Goal: Task Accomplishment & Management: Use online tool/utility

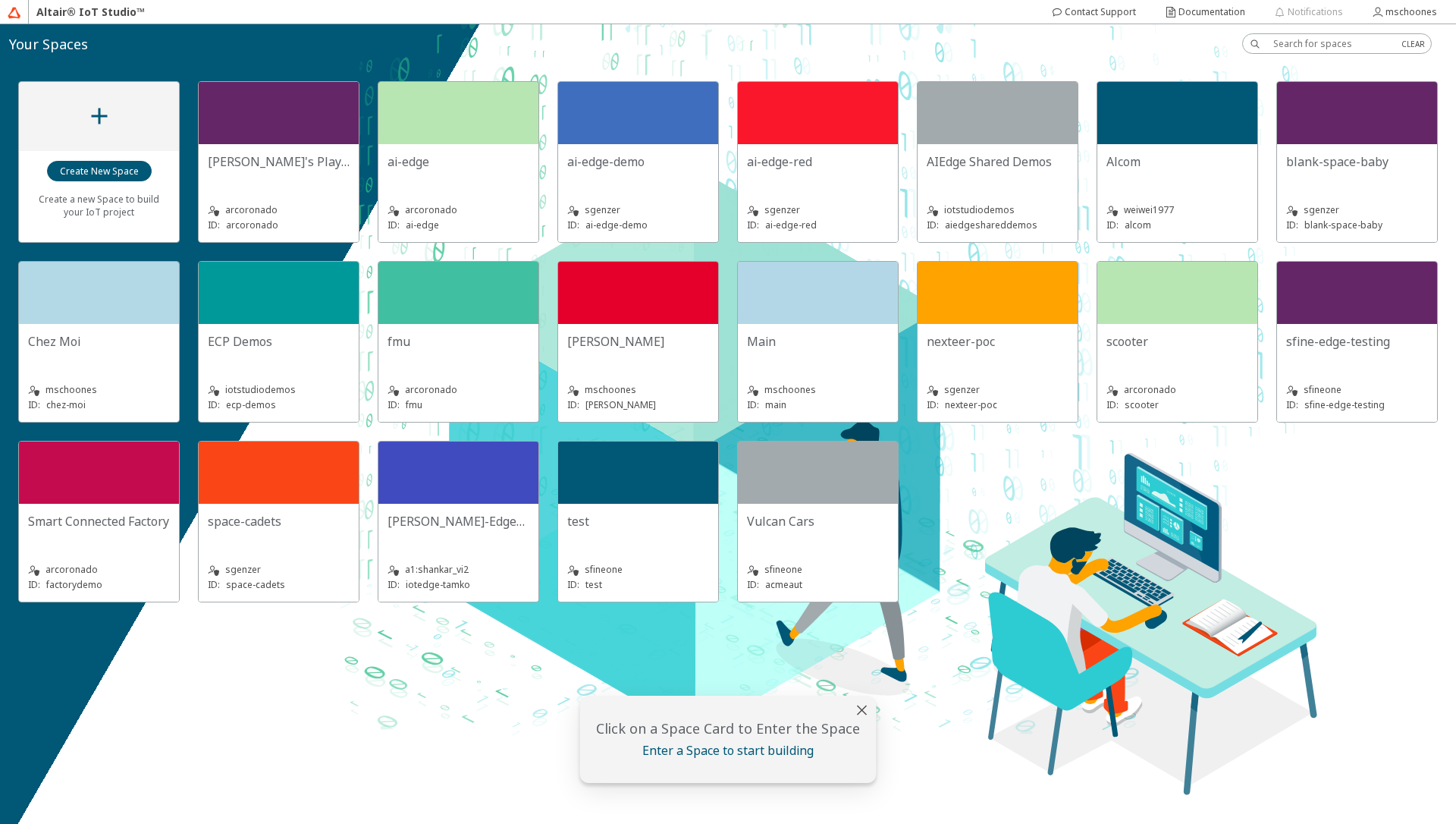
click at [788, 360] on div "Main" at bounding box center [818, 348] width 142 height 30
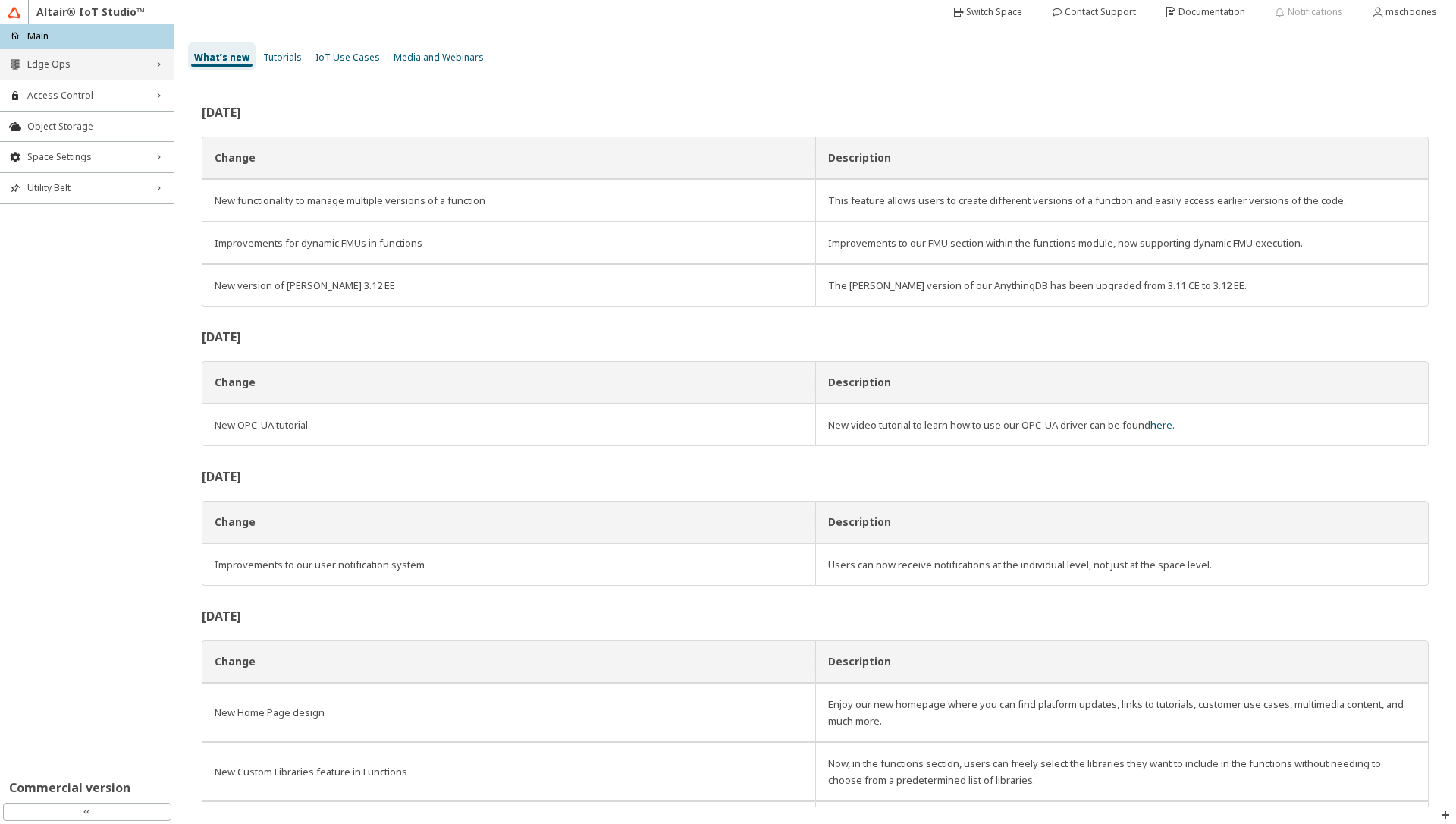
click at [106, 62] on span "Edge Ops" at bounding box center [86, 64] width 119 height 12
click at [82, 122] on span "Edge Apps Management" at bounding box center [86, 118] width 119 height 12
click at [69, 149] on li "Edge Applications" at bounding box center [86, 143] width 174 height 25
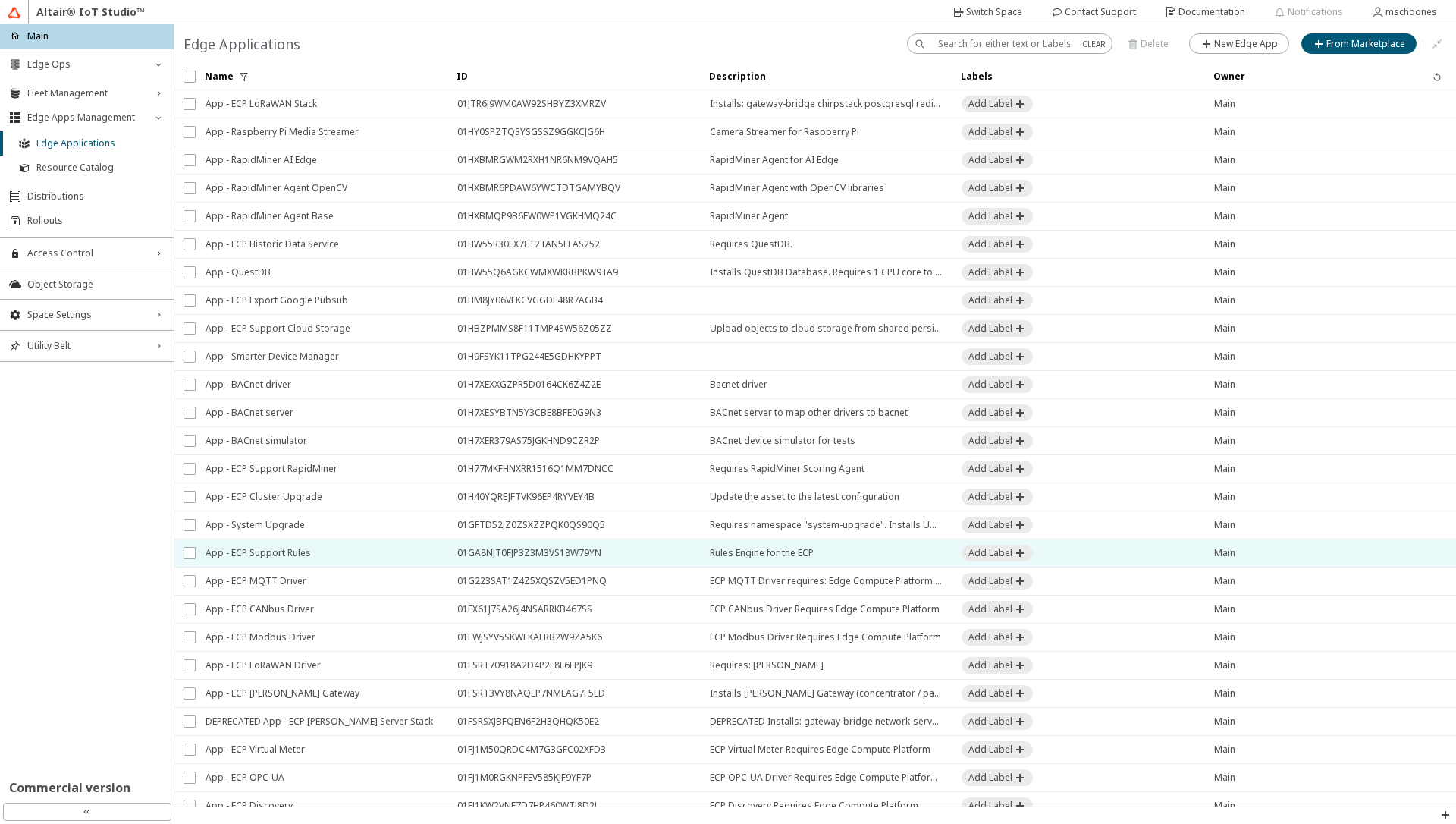
click at [295, 556] on span "App - ECP Support Rules" at bounding box center [322, 553] width 232 height 27
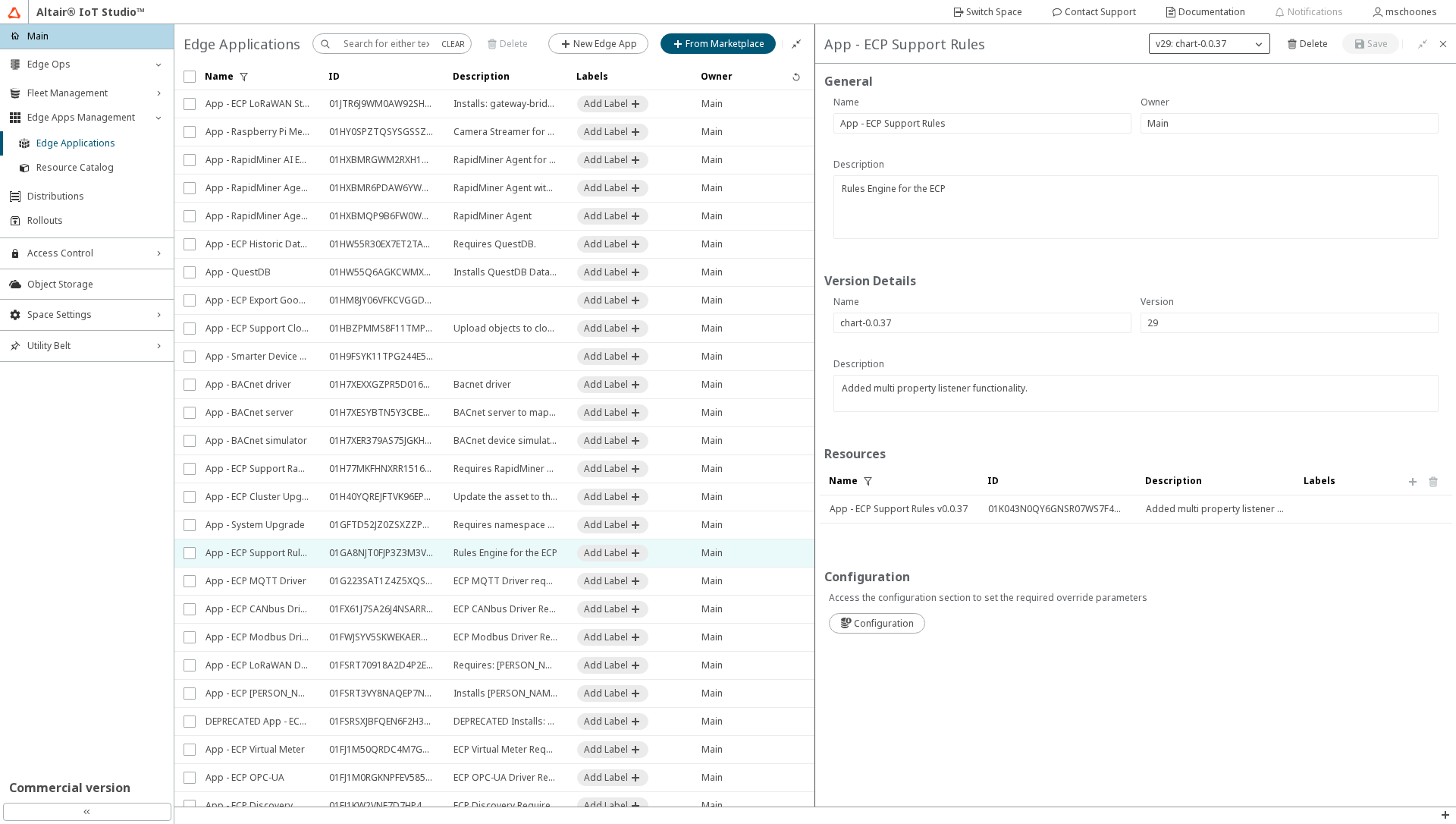
click at [1256, 48] on iron-icon at bounding box center [1259, 44] width 15 height 15
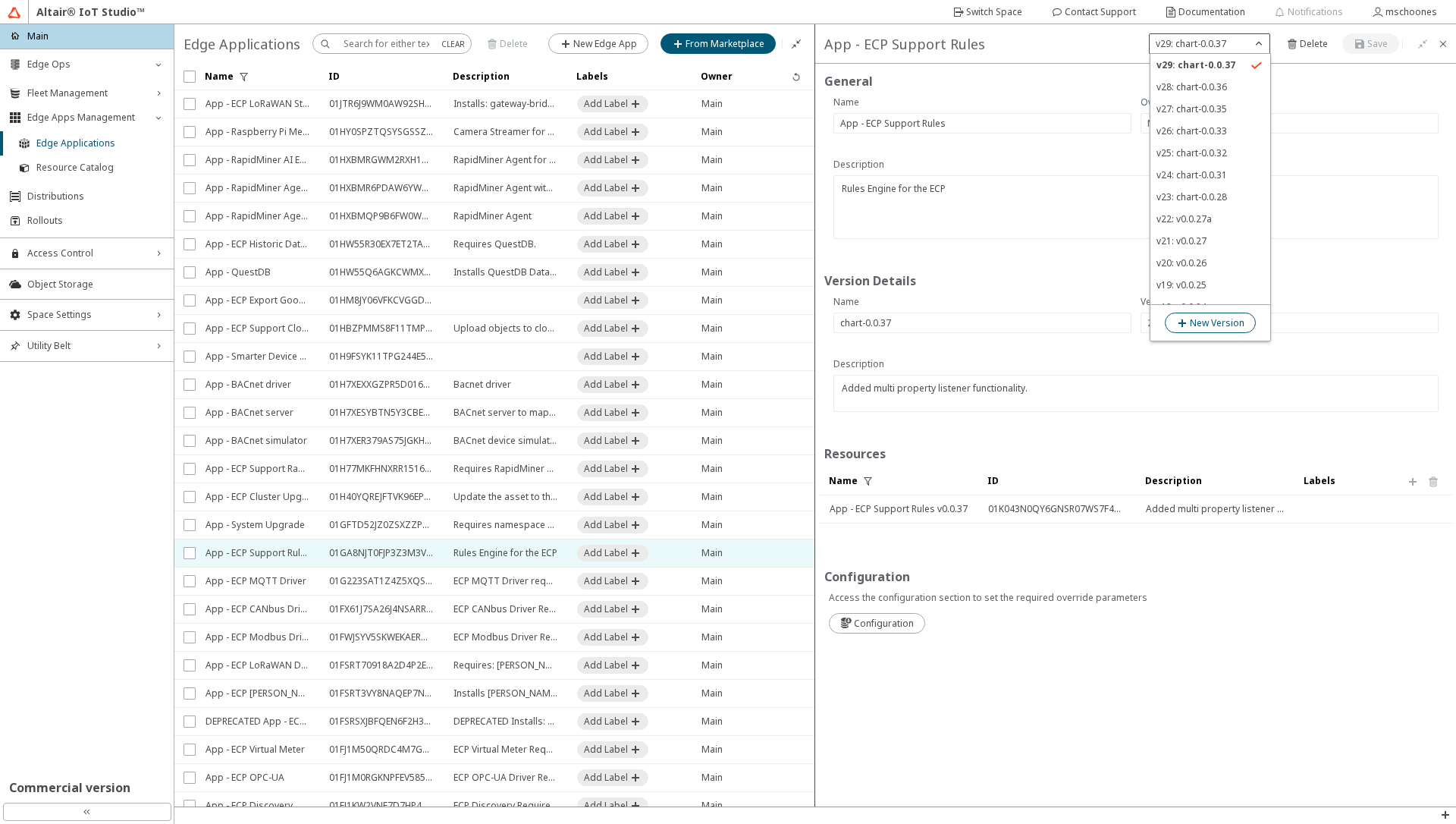
click at [0, 0] on slot "New Version" at bounding box center [0, 0] width 0 height 0
type input "30"
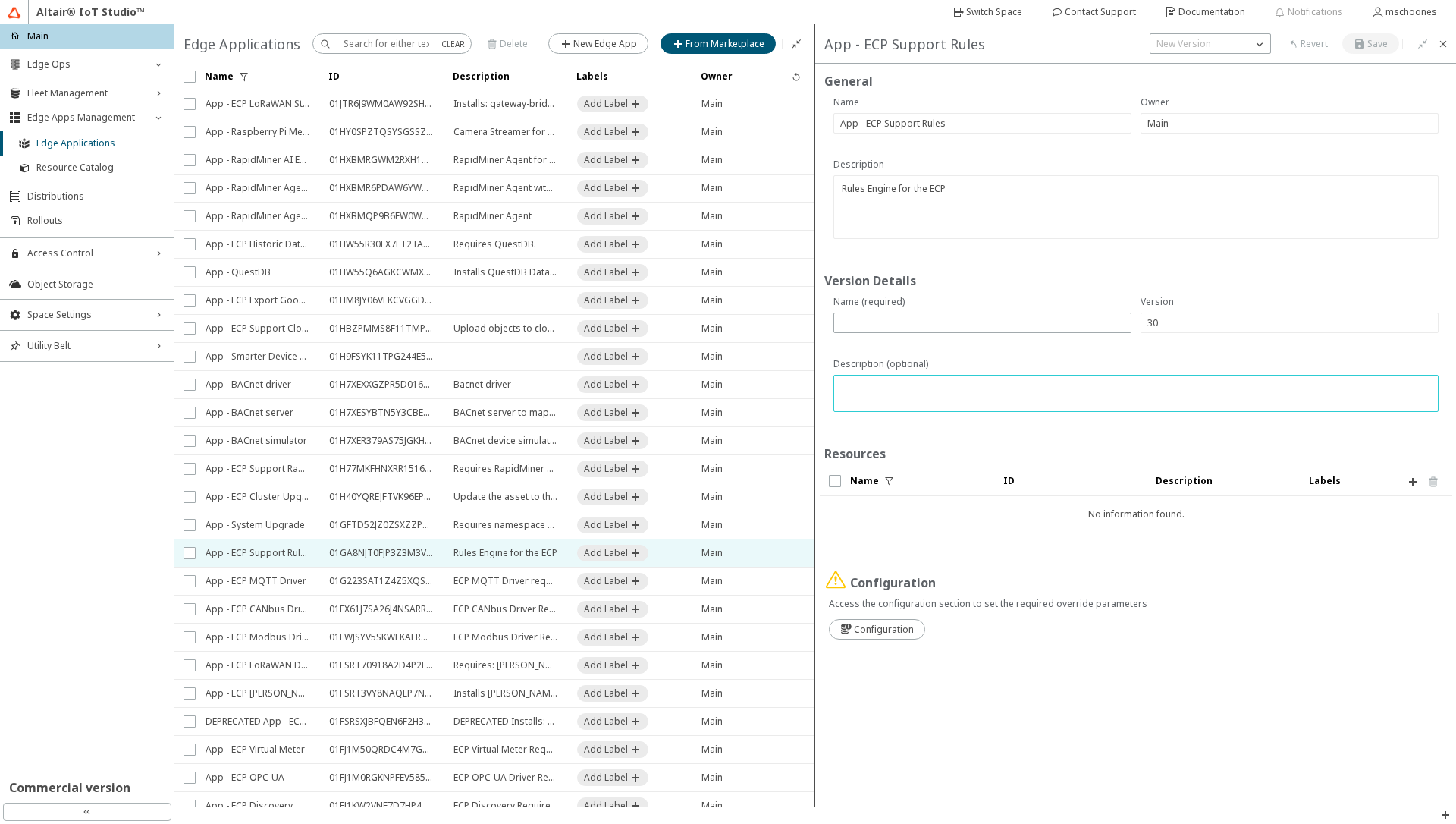
click at [880, 390] on textarea at bounding box center [1138, 395] width 594 height 30
paste textarea "Use ULID for macro, listener and schedule IDs by default."
type textarea "Use ULID for macro, listener and schedule IDs by default."
click at [855, 323] on input "text" at bounding box center [983, 323] width 284 height 13
paste input "chart-0.0.38"
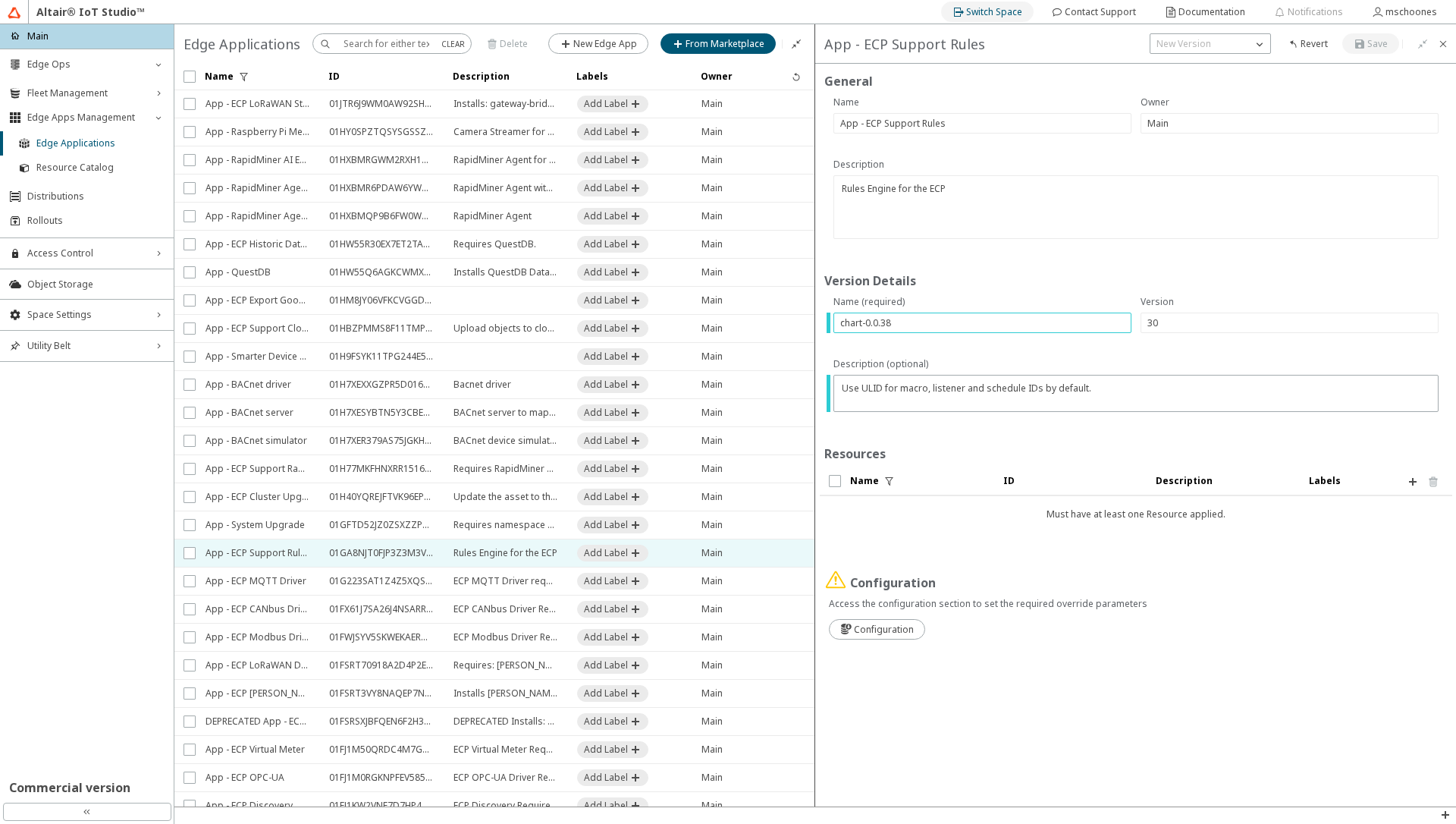
type input "chart-0.0.38"
click at [1416, 479] on iron-icon at bounding box center [1413, 482] width 12 height 12
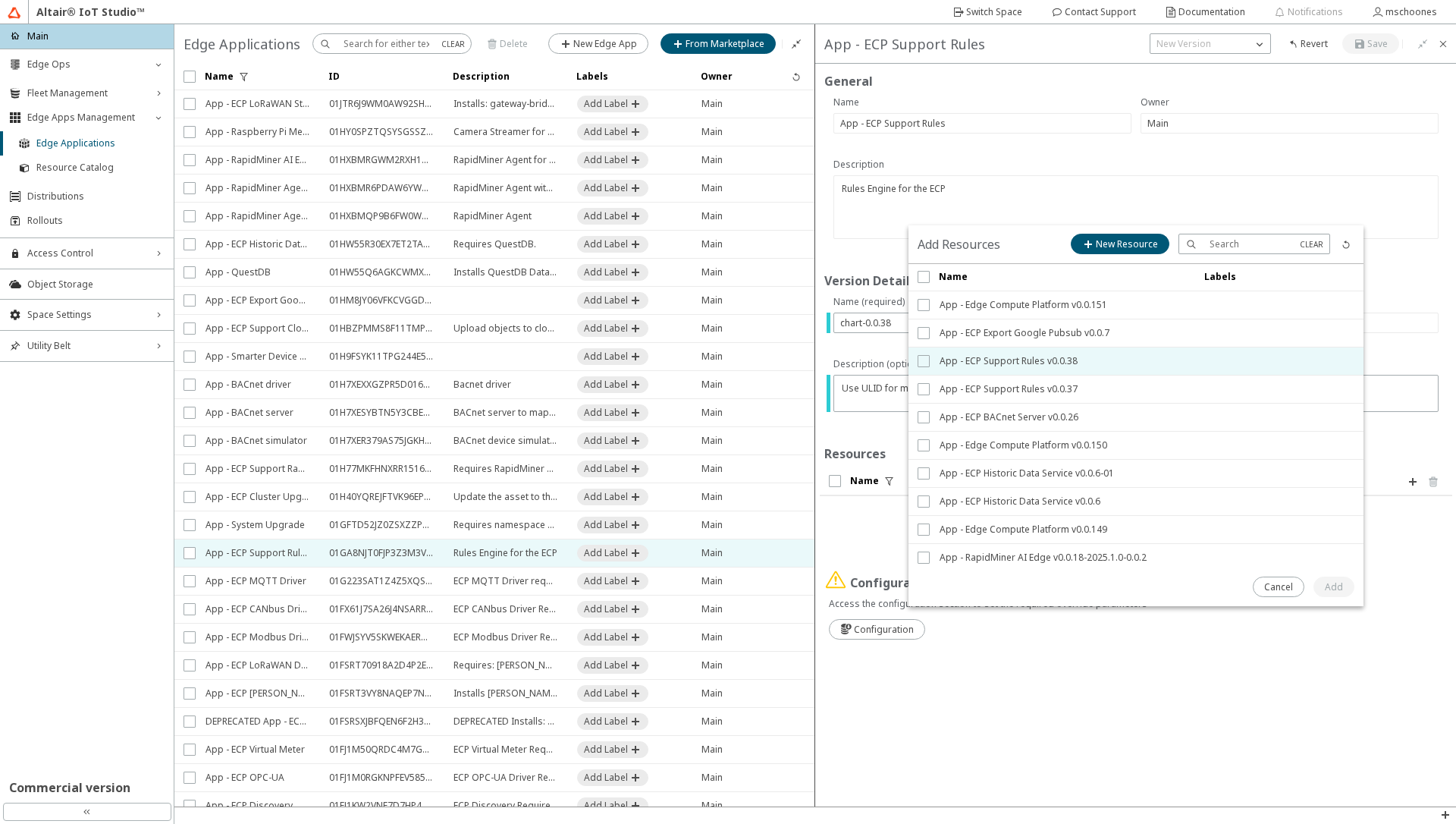
click at [920, 358] on input "checkbox" at bounding box center [923, 361] width 10 height 12
checkbox input "true"
click at [1335, 594] on paper-button "Add" at bounding box center [1334, 587] width 41 height 20
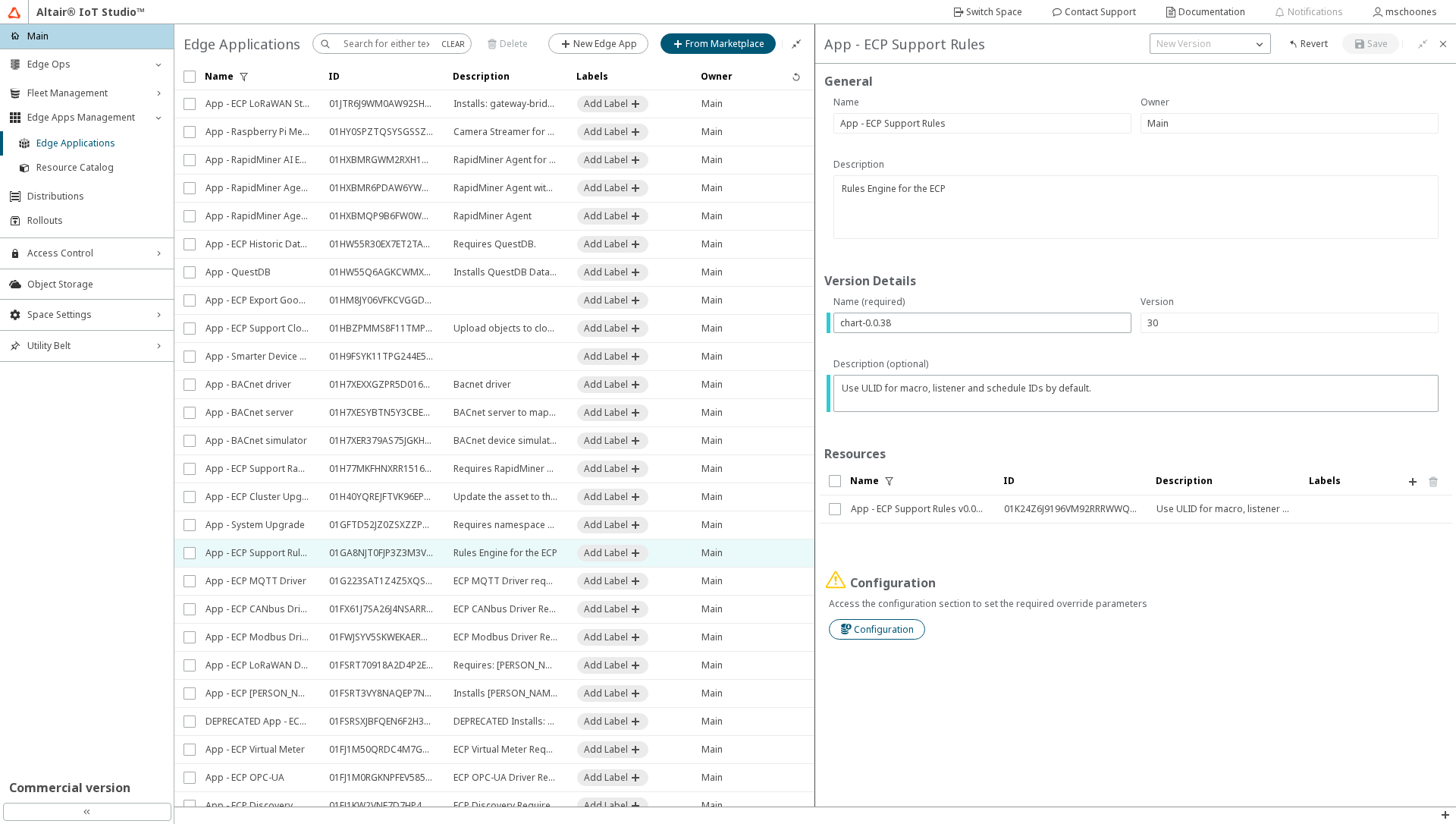
click at [0, 0] on slot "Configuration" at bounding box center [0, 0] width 0 height 0
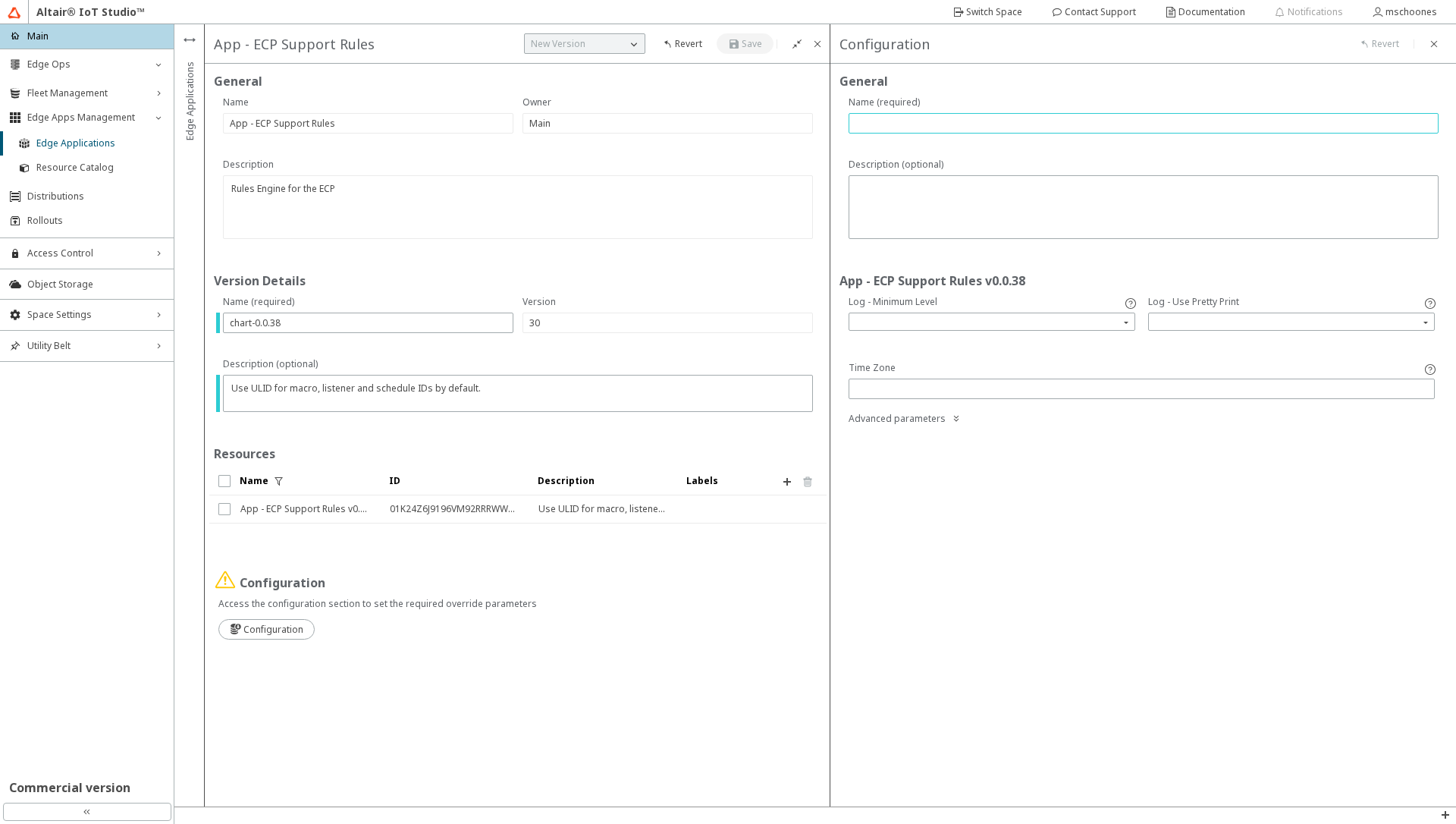
click at [972, 125] on input "text" at bounding box center [1144, 123] width 576 height 13
type input "na"
click at [747, 51] on paper-button "Save" at bounding box center [745, 43] width 57 height 20
click at [818, 40] on iron-icon at bounding box center [818, 44] width 12 height 12
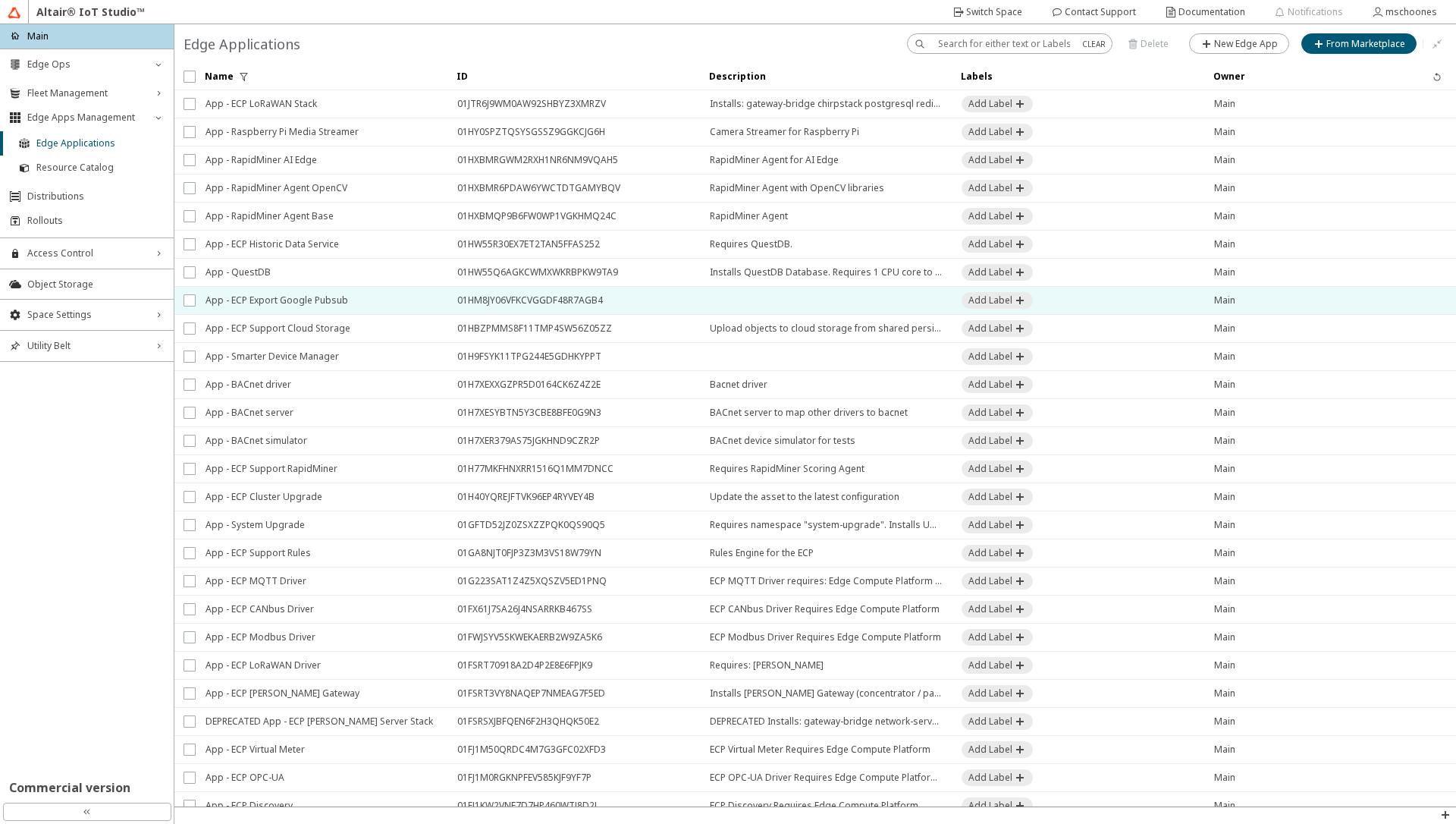
click at [324, 301] on span "App - ECP Export Google Pubsub" at bounding box center [322, 301] width 232 height 27
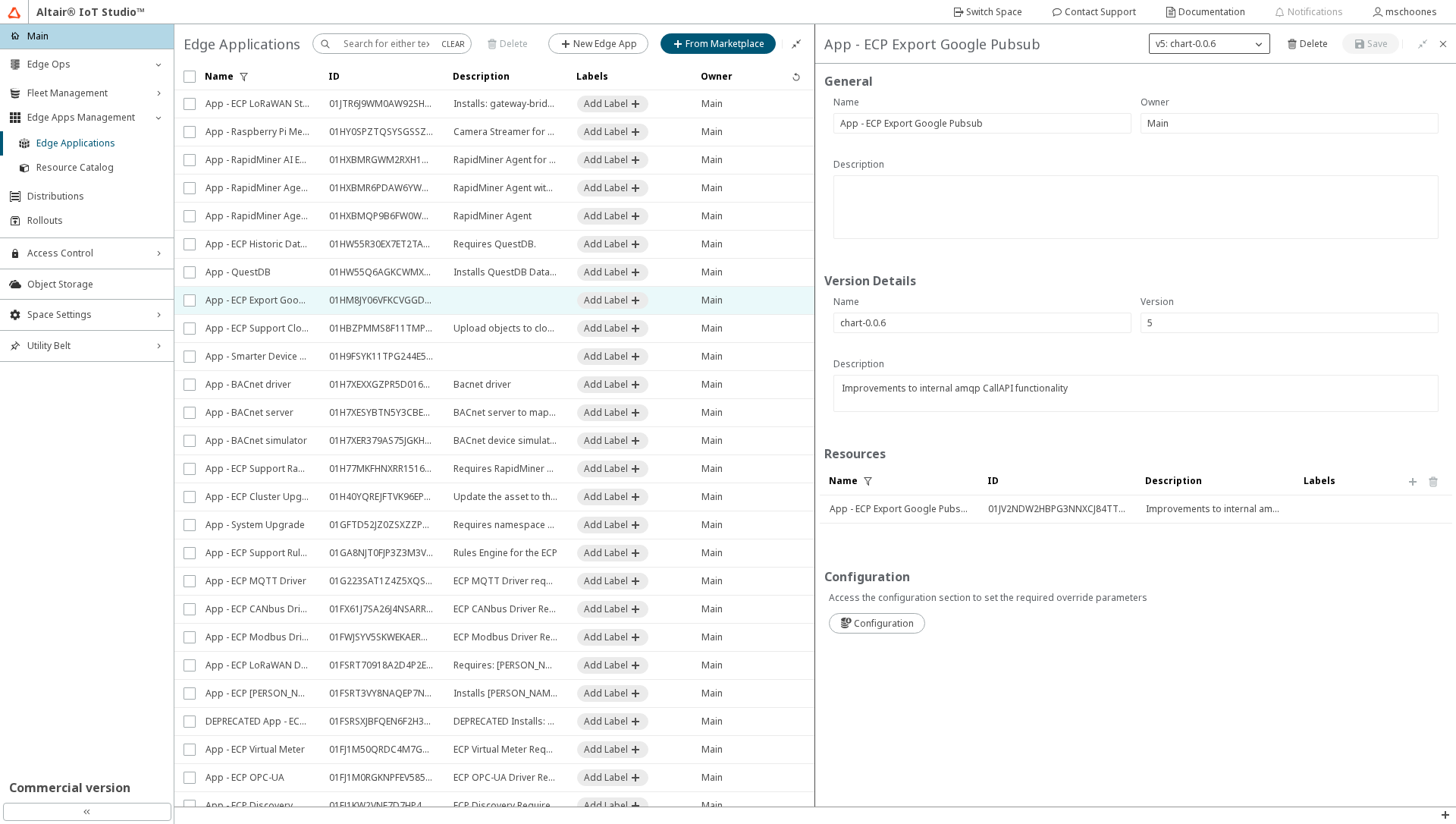
click at [1223, 44] on div "v5: chart-0.0.6" at bounding box center [1200, 44] width 102 height 15
click at [0, 0] on slot "New Version" at bounding box center [0, 0] width 0 height 0
type input "6"
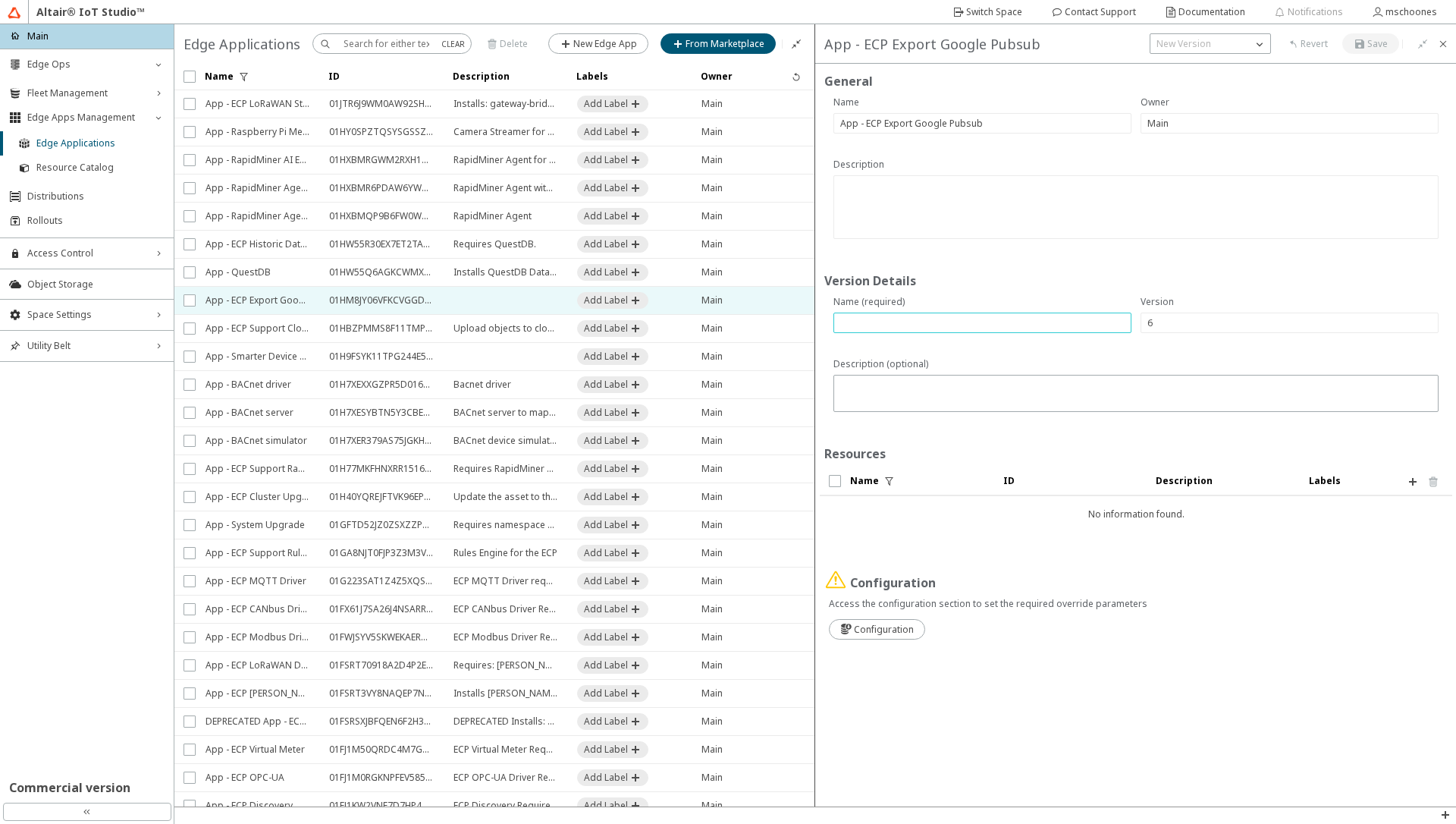
click at [943, 320] on input "text" at bounding box center [983, 323] width 284 height 13
paste input "chart-0.0.7"
type input "chart-0.0.7"
click at [935, 398] on textarea at bounding box center [1138, 395] width 594 height 30
paste textarea "Extend message templates with arrays for @key and @value wildcards."
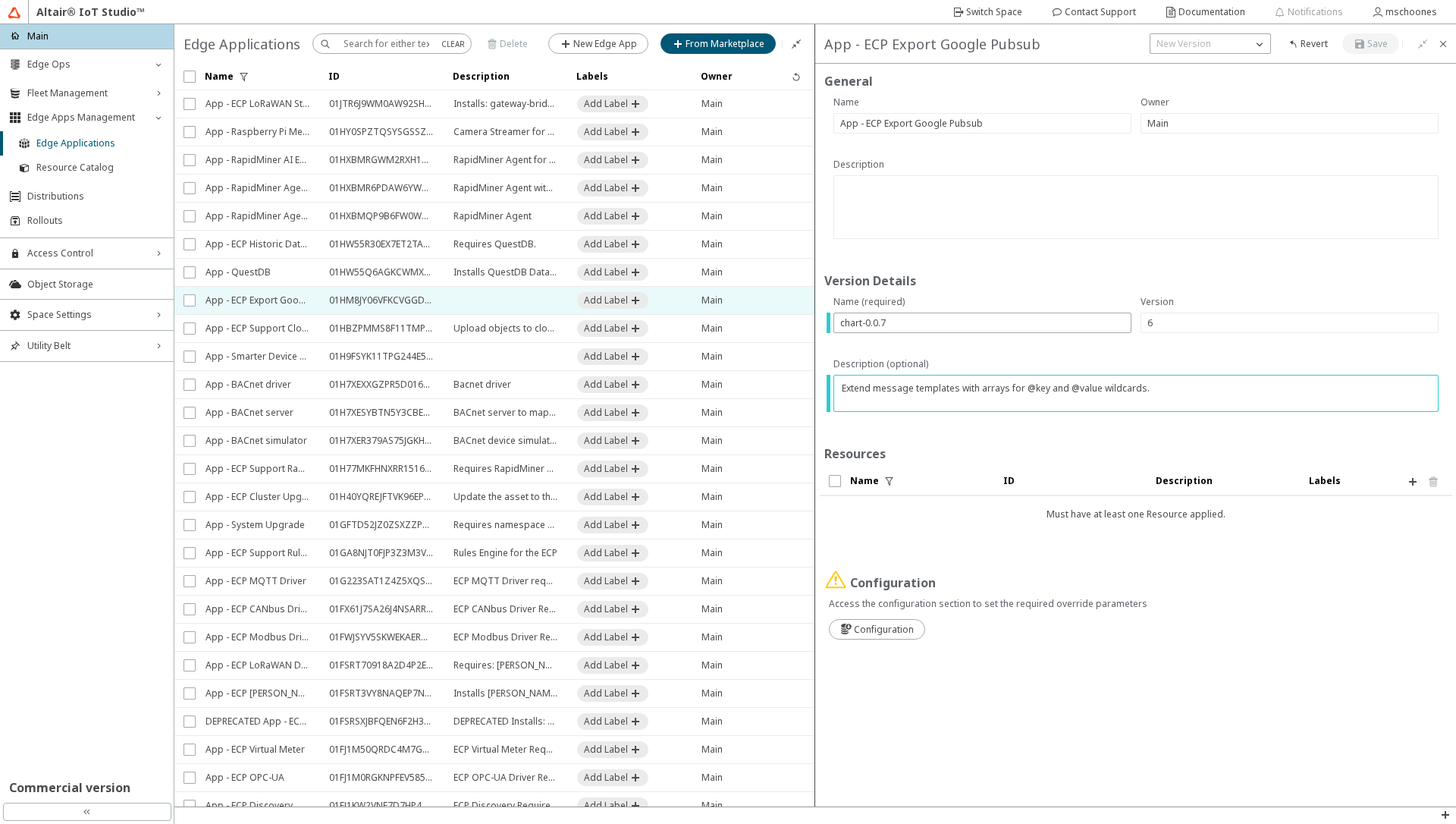
type textarea "Extend message templates with arrays for @key and @value wildcards."
click at [1409, 484] on iron-icon at bounding box center [1413, 482] width 12 height 12
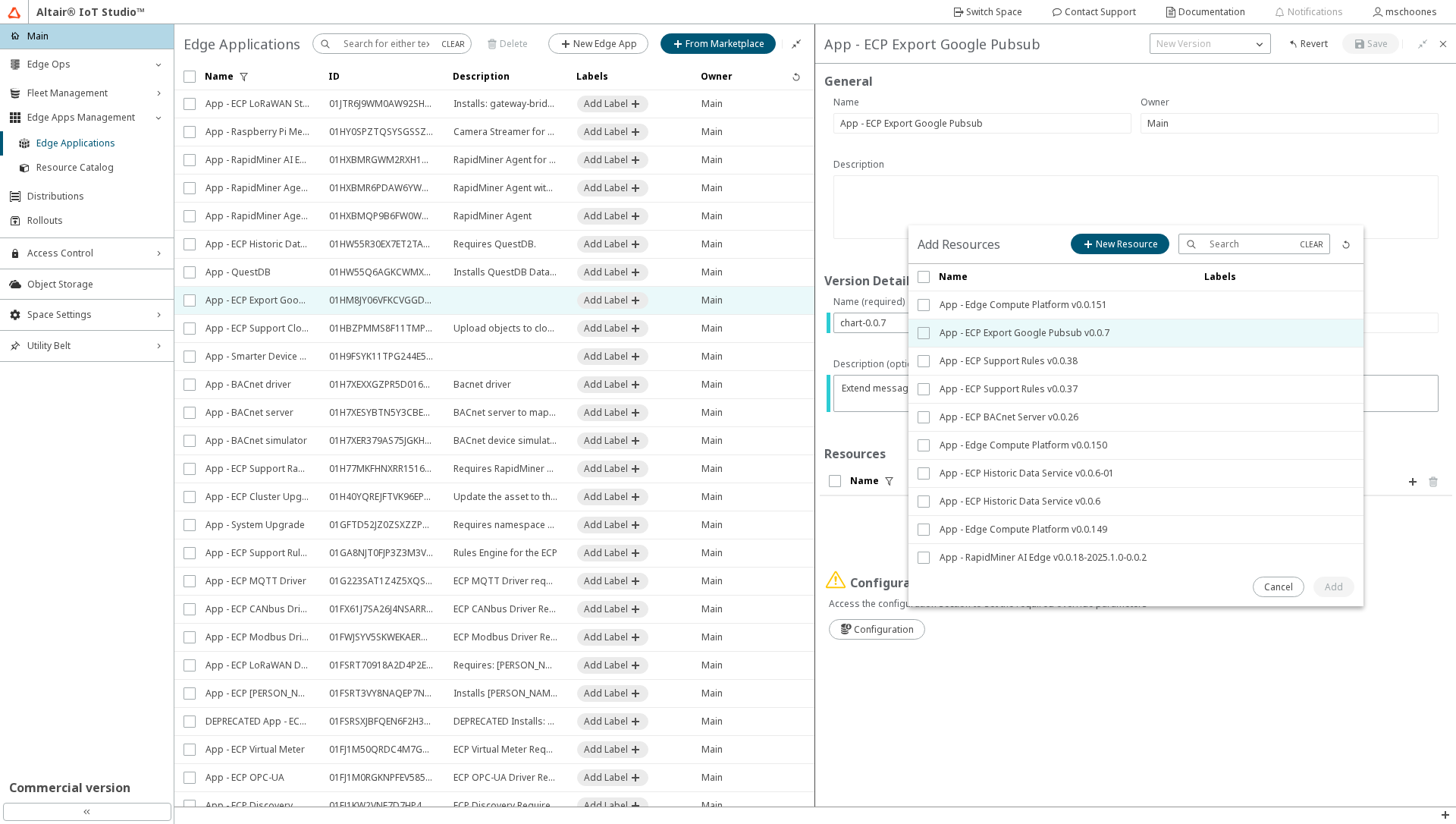
click at [921, 329] on input "checkbox" at bounding box center [923, 333] width 10 height 12
checkbox input "true"
click at [1343, 594] on paper-button "Add" at bounding box center [1334, 587] width 41 height 20
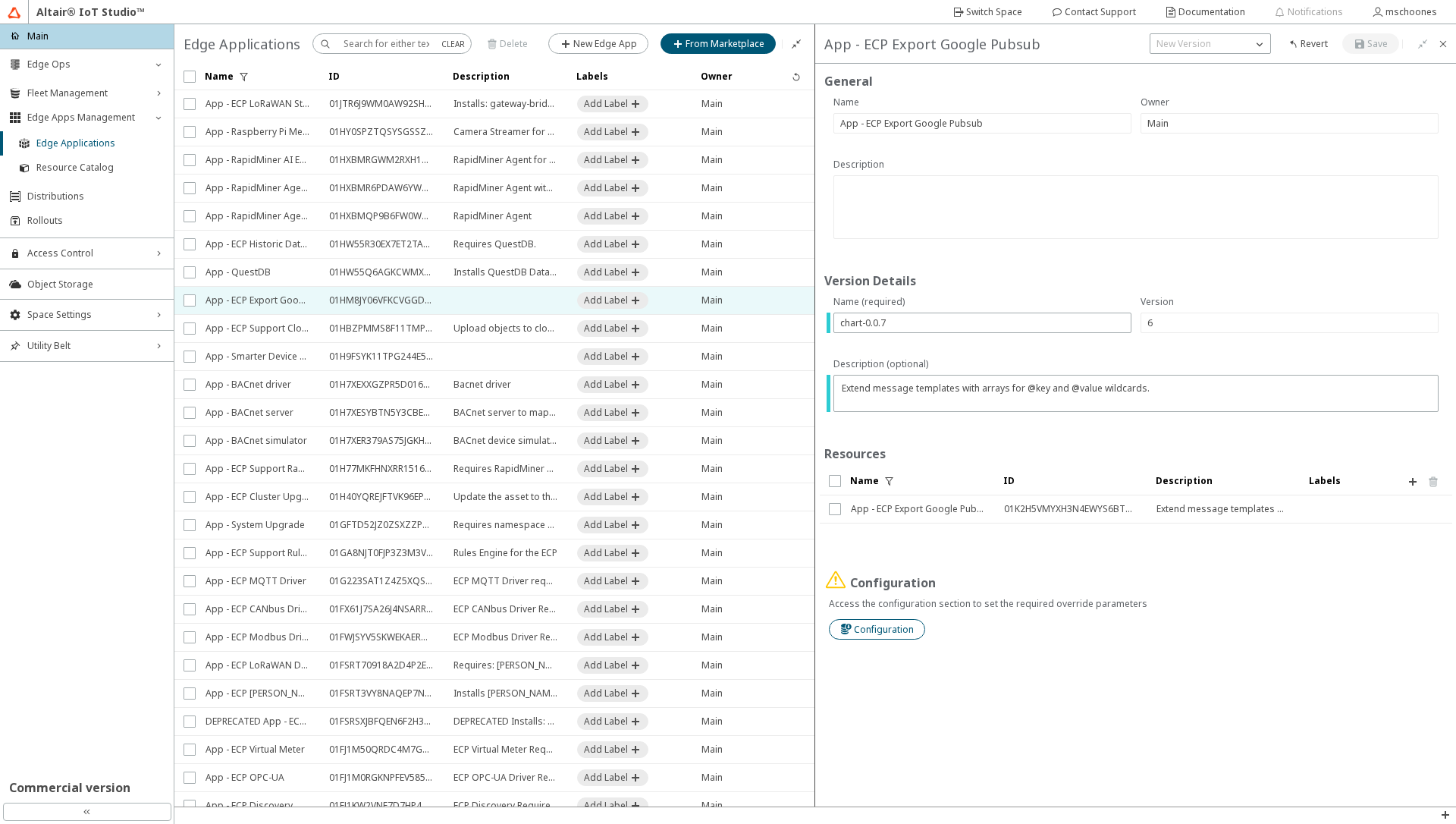
click at [0, 0] on slot "Configuration" at bounding box center [0, 0] width 0 height 0
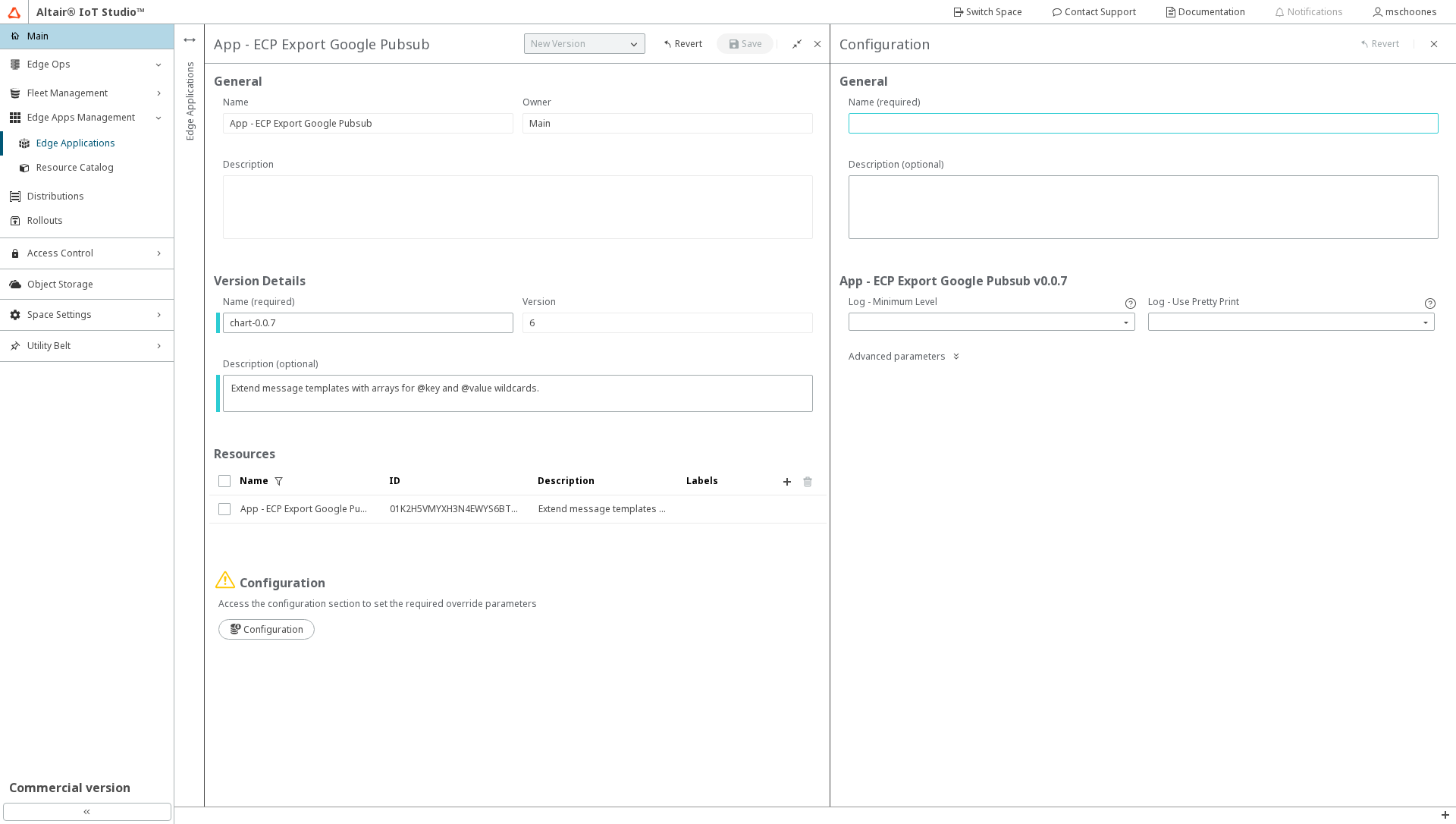
click at [901, 127] on input "text" at bounding box center [1144, 123] width 576 height 13
type input "na"
click at [736, 46] on iron-icon at bounding box center [735, 44] width 14 height 12
click at [0, 0] on slot "Switch Space" at bounding box center [0, 0] width 0 height 0
